Goal: Check status: Check status

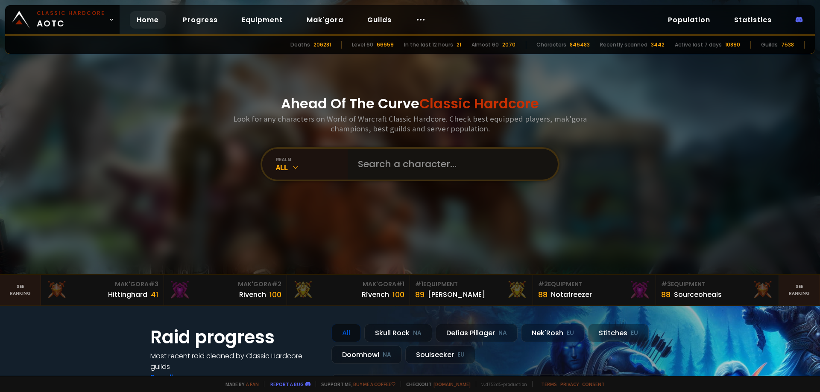
click at [414, 168] on input "text" at bounding box center [450, 164] width 195 height 31
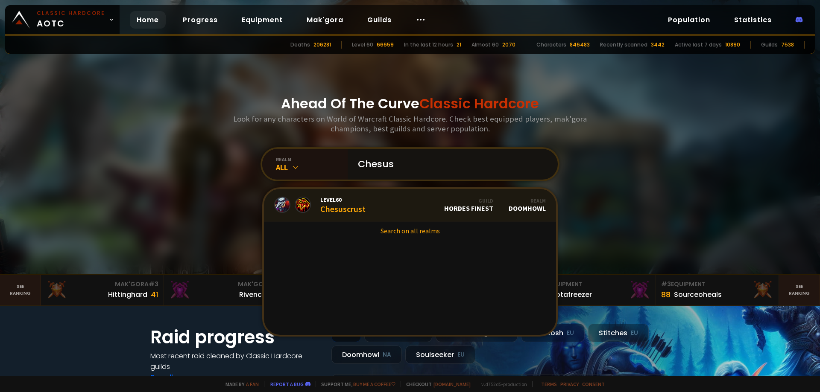
type input "Chesus"
click at [394, 205] on link "Level 60 Chesuscrust Guild Hordes Finest Realm Doomhowl" at bounding box center [410, 205] width 292 height 32
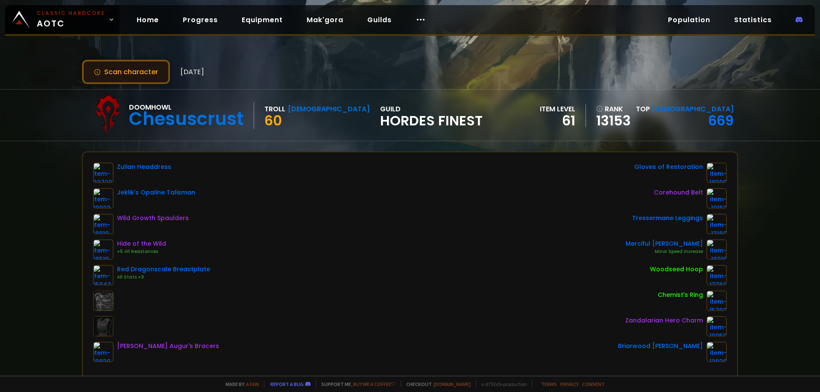
click at [145, 76] on button "Scan character" at bounding box center [126, 72] width 88 height 24
click at [126, 67] on button "Scan character" at bounding box center [126, 72] width 88 height 24
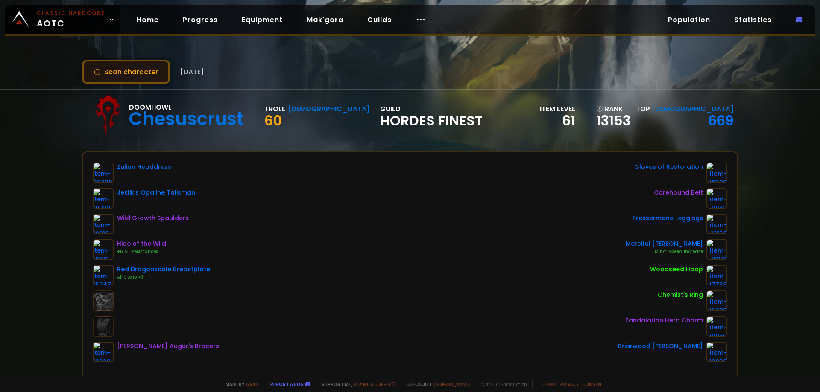
click at [126, 67] on button "Scan character" at bounding box center [126, 72] width 88 height 24
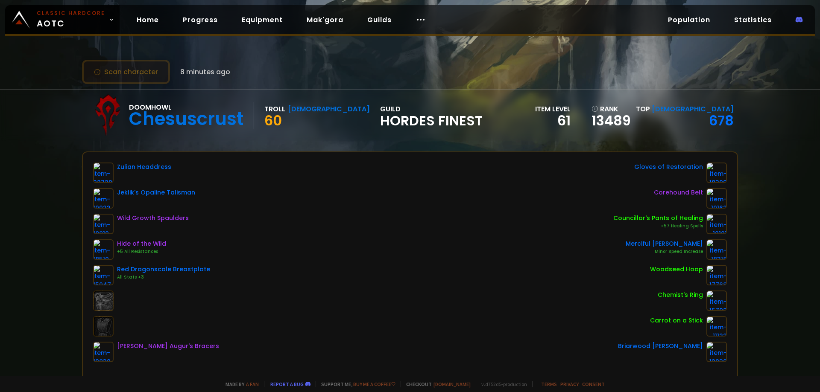
click at [132, 74] on button "Scan character" at bounding box center [126, 72] width 88 height 24
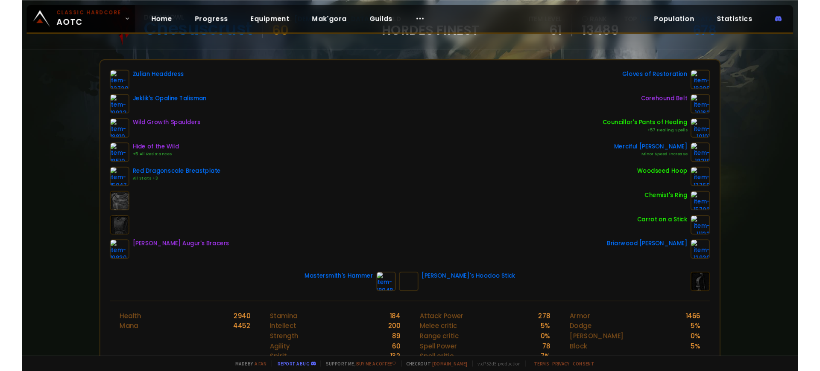
scroll to position [59, 0]
